Goal: Task Accomplishment & Management: Manage account settings

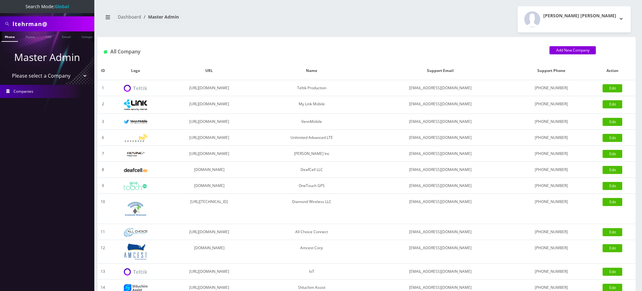
drag, startPoint x: 52, startPoint y: 23, endPoint x: 0, endPoint y: 23, distance: 52.2
click at [0, 23] on div "ltehrman@" at bounding box center [47, 23] width 94 height 15
paste input "19292710188"
drag, startPoint x: 16, startPoint y: 25, endPoint x: 0, endPoint y: 24, distance: 16.4
click at [0, 25] on div "19292710188" at bounding box center [47, 23] width 94 height 15
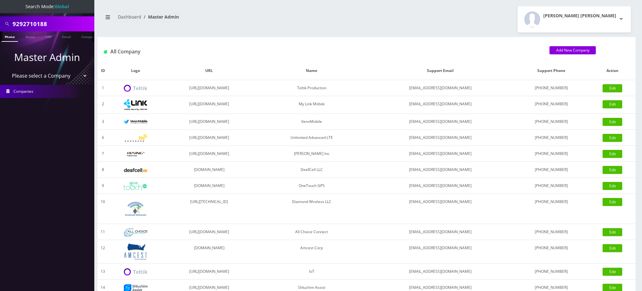
type input "9292710188"
click at [12, 36] on link "Phone" at bounding box center [10, 36] width 16 height 10
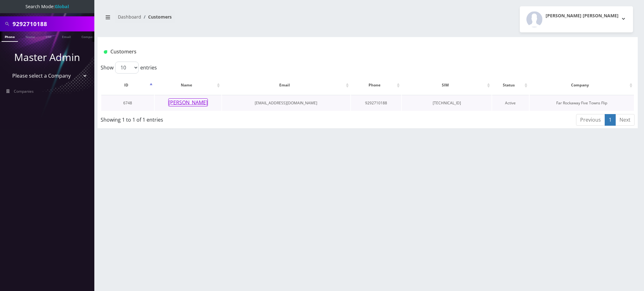
click at [192, 102] on button "[PERSON_NAME]" at bounding box center [188, 102] width 40 height 8
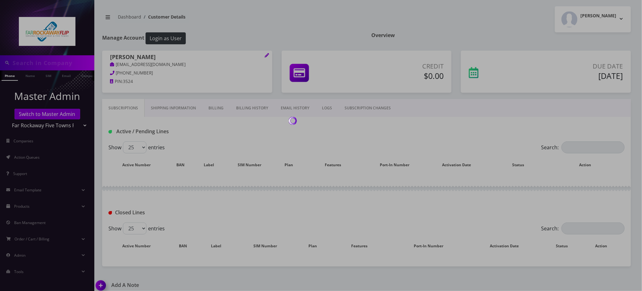
type input "9292710188"
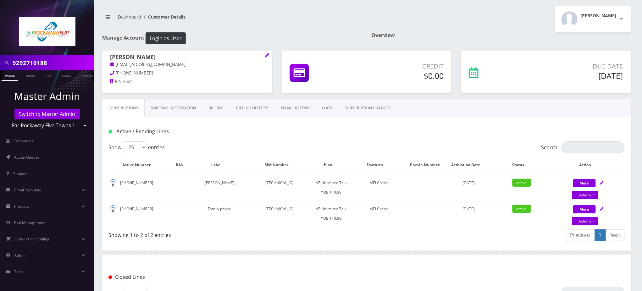
click at [285, 134] on div "Active / Pending Lines" at bounding box center [367, 131] width 526 height 10
click at [370, 107] on link "SUBSCRIPTION CHANGES" at bounding box center [367, 108] width 59 height 18
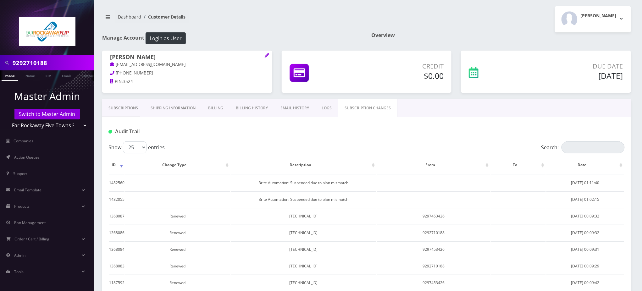
click at [128, 104] on link "Subscriptions" at bounding box center [123, 108] width 42 height 18
